Goal: Information Seeking & Learning: Learn about a topic

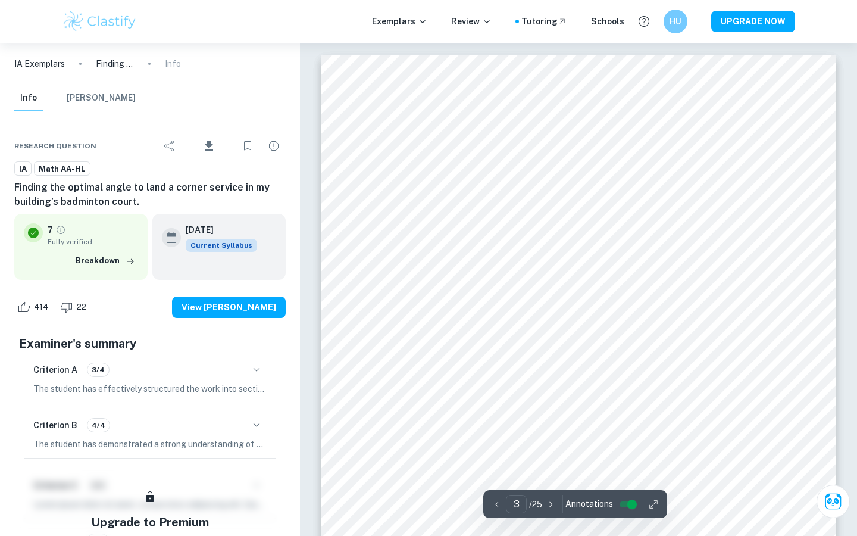
scroll to position [1777, 0]
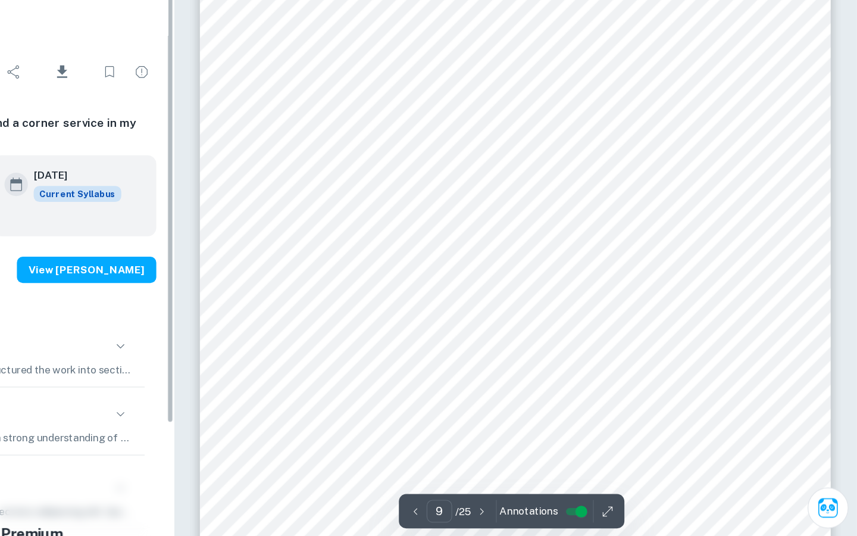
scroll to position [6152, 0]
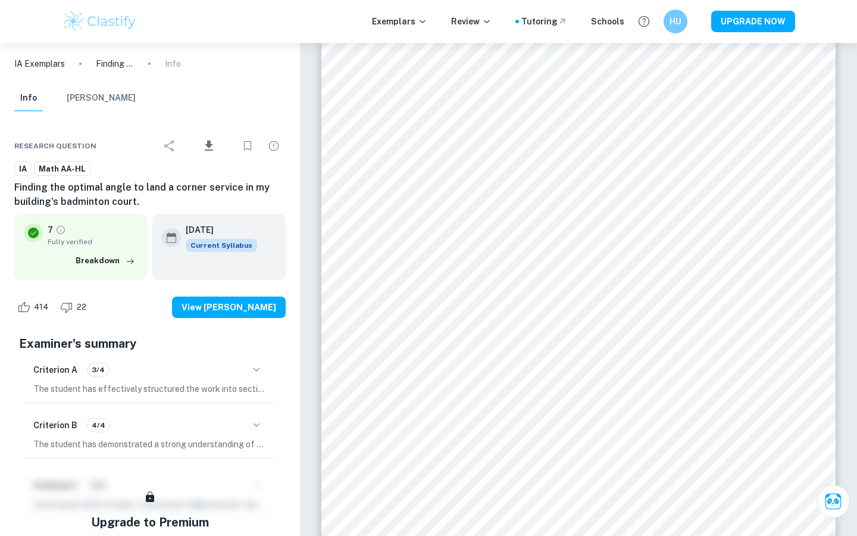
click at [88, 383] on p "The student has effectively structured the work into sections, including an int…" at bounding box center [149, 388] width 233 height 13
click at [260, 366] on icon "button" at bounding box center [256, 370] width 14 height 14
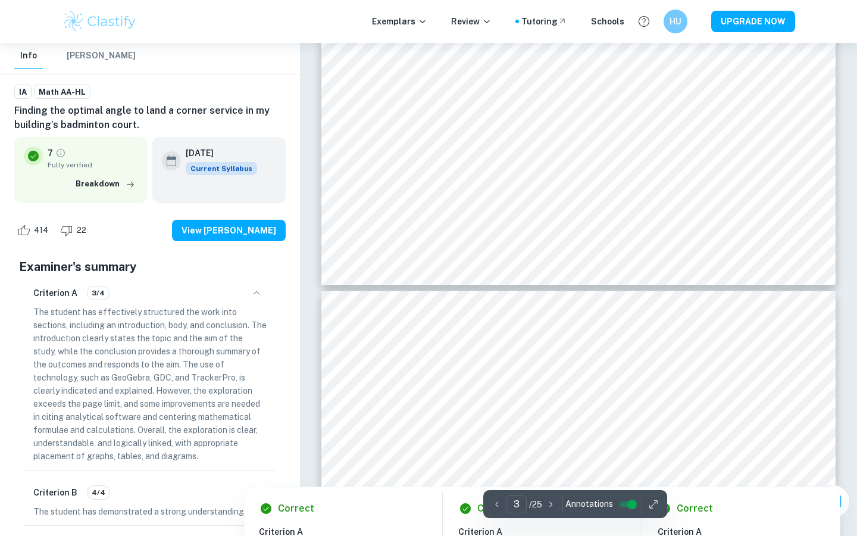
scroll to position [2061, 0]
